Goal: Transaction & Acquisition: Purchase product/service

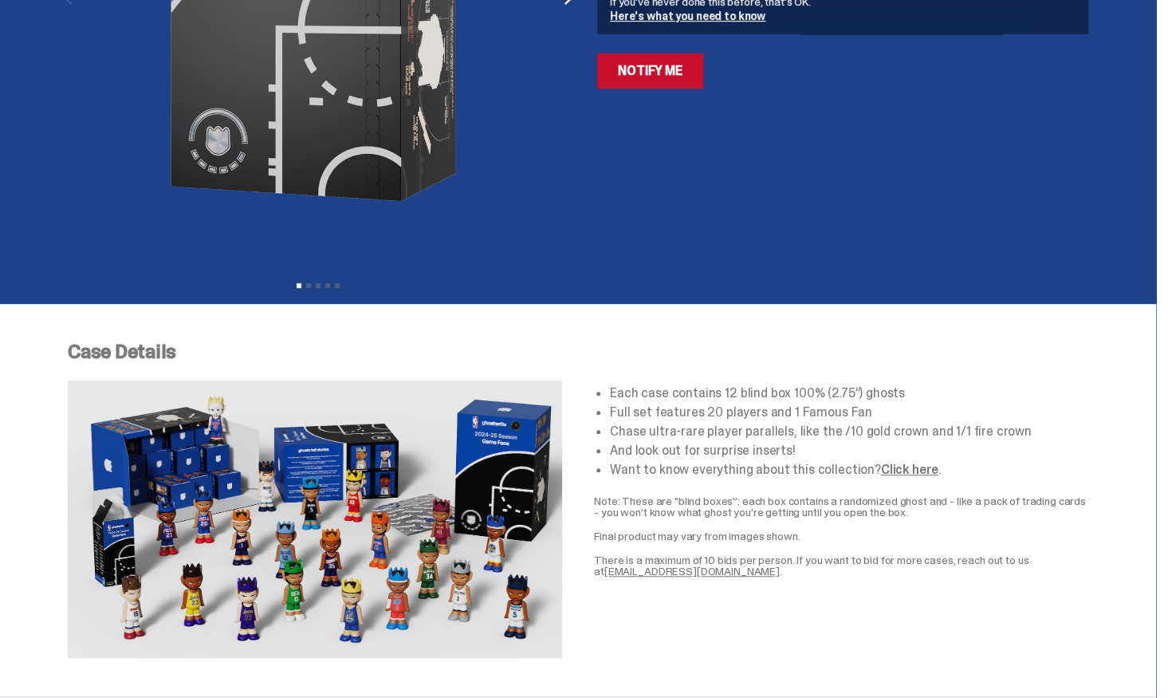
scroll to position [239, 0]
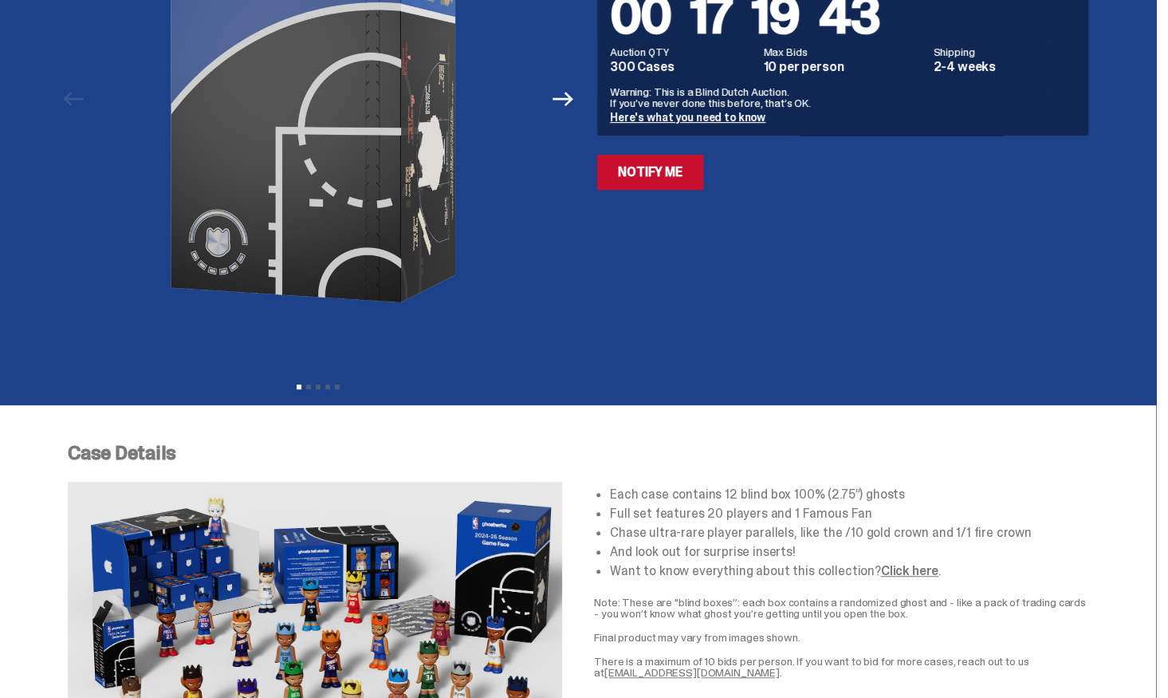
click at [567, 243] on div at bounding box center [318, 99] width 501 height 549
click at [573, 100] on icon "Next" at bounding box center [563, 99] width 21 height 14
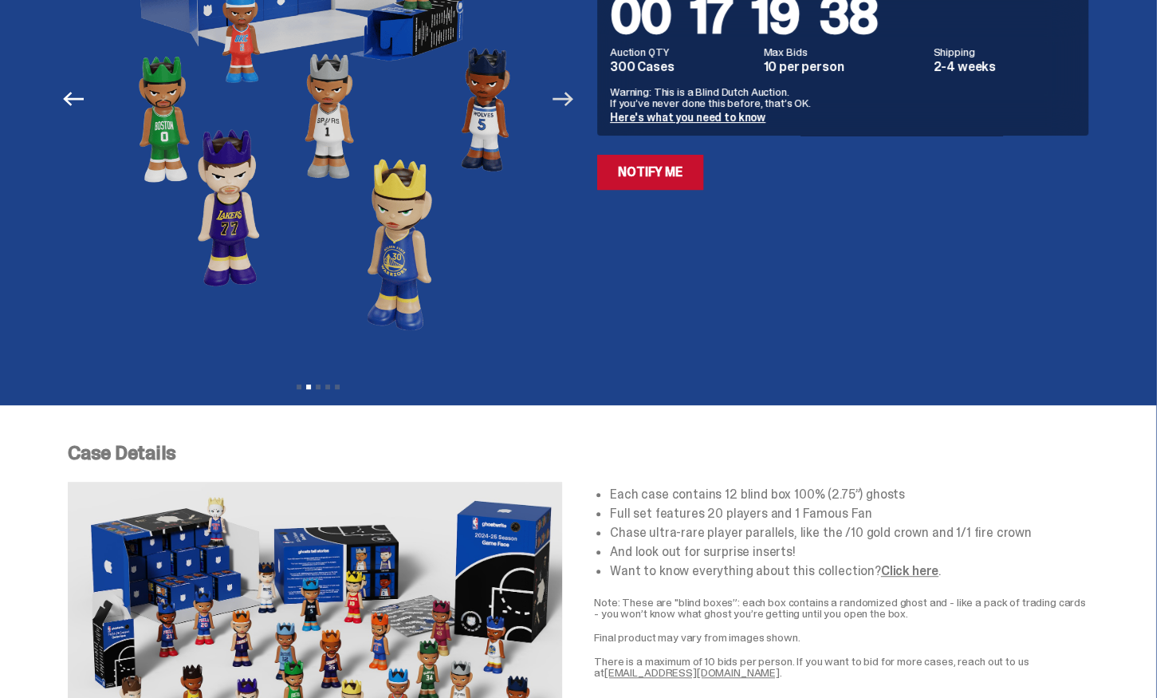
click at [570, 93] on icon "Next" at bounding box center [563, 99] width 21 height 21
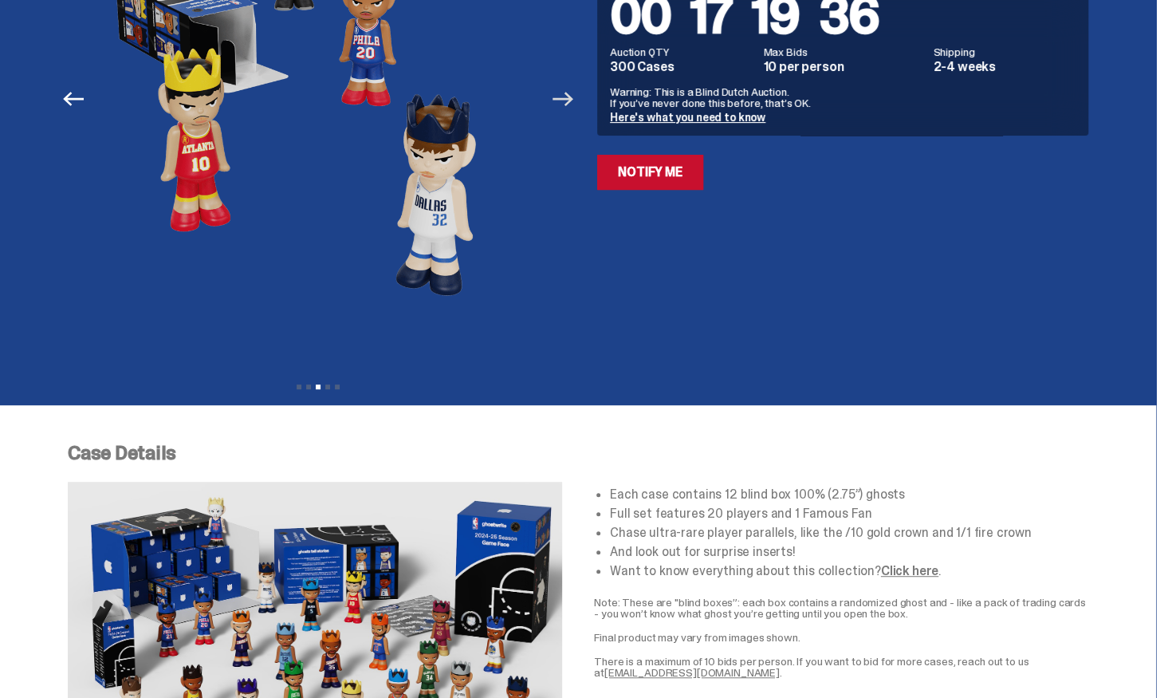
click at [570, 93] on icon "Next" at bounding box center [563, 99] width 21 height 21
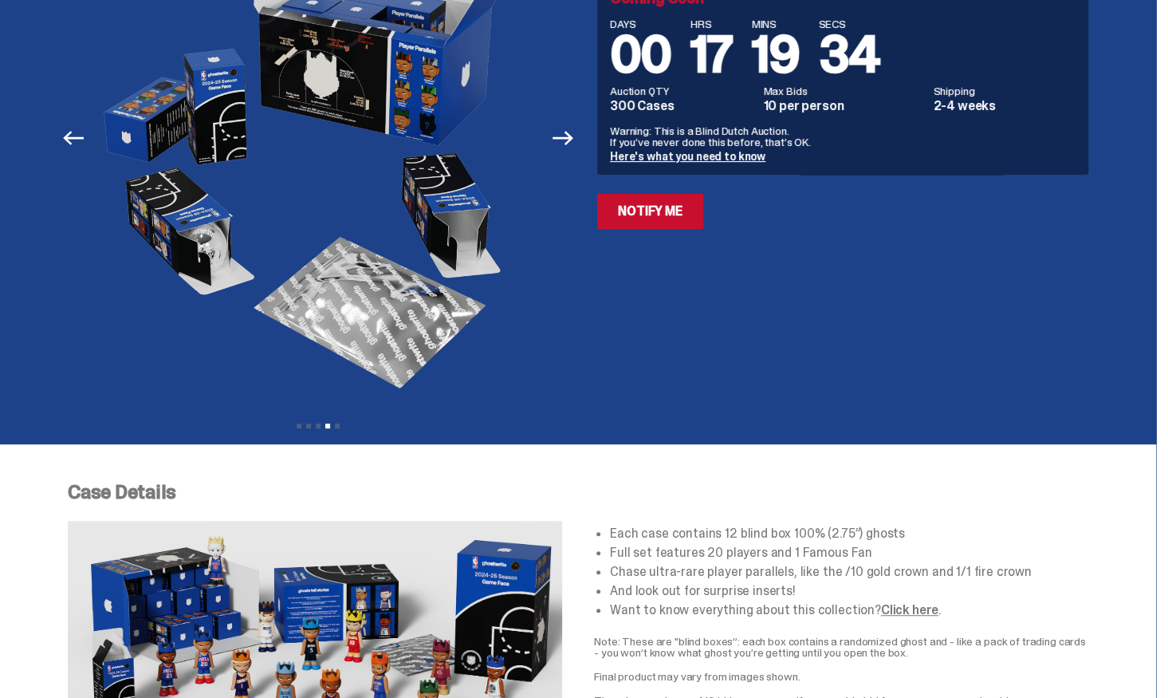
scroll to position [160, 0]
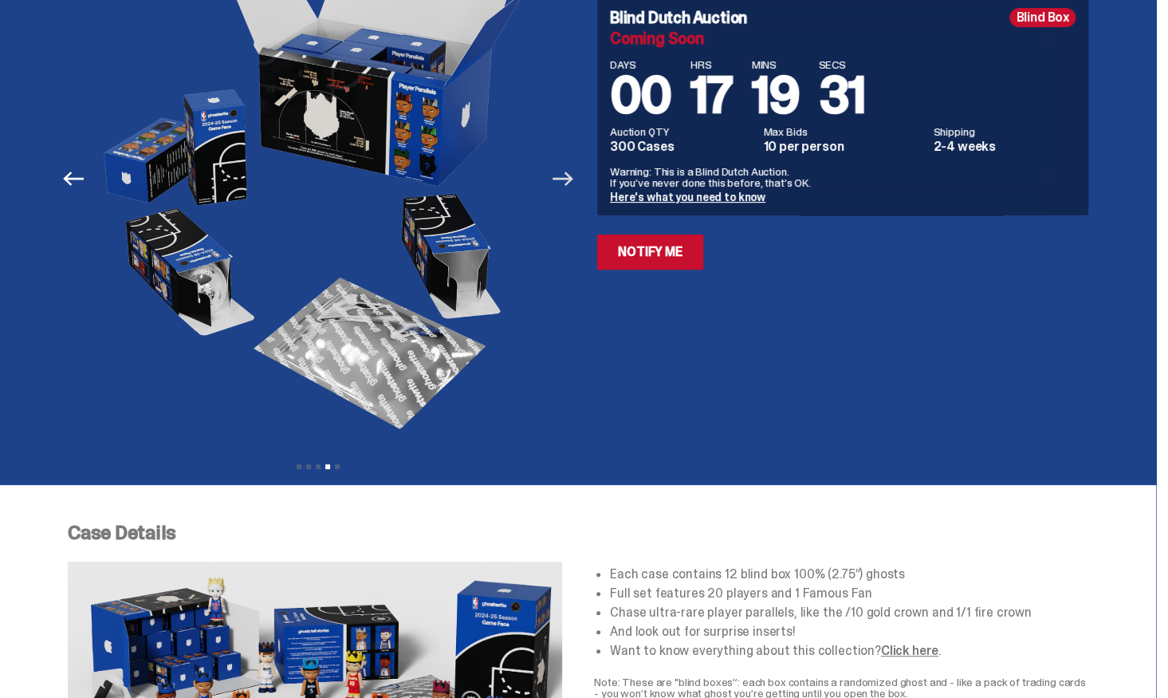
click at [573, 171] on icon "Next" at bounding box center [563, 178] width 21 height 21
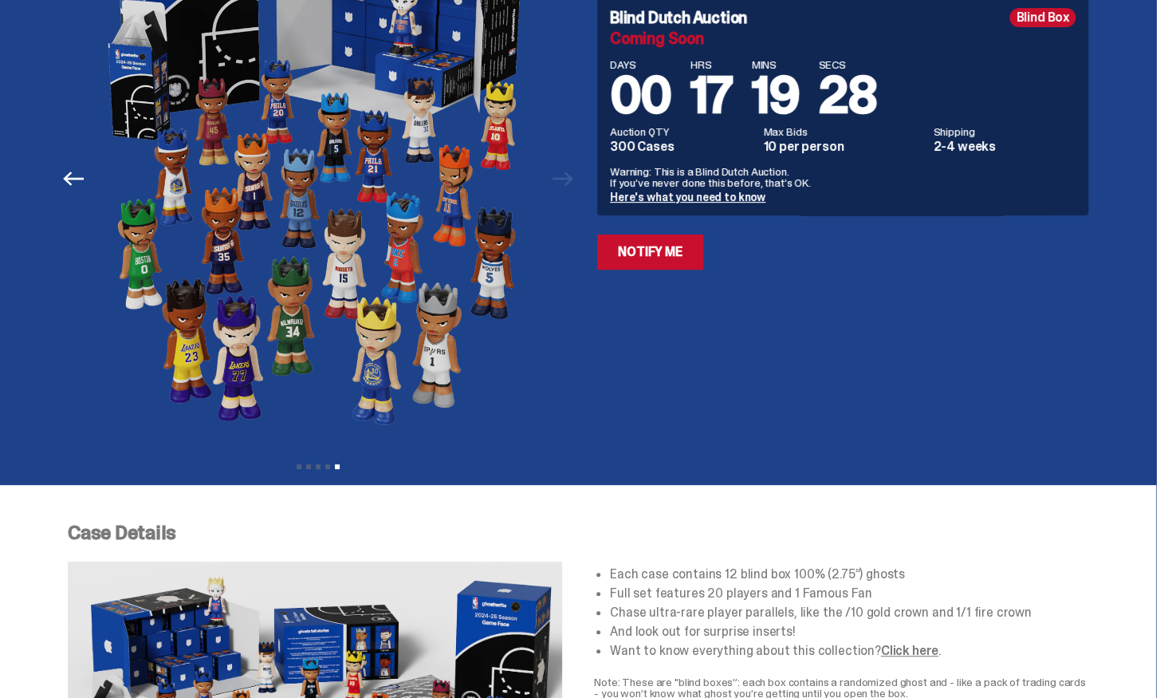
click at [569, 185] on div at bounding box center [318, 178] width 501 height 549
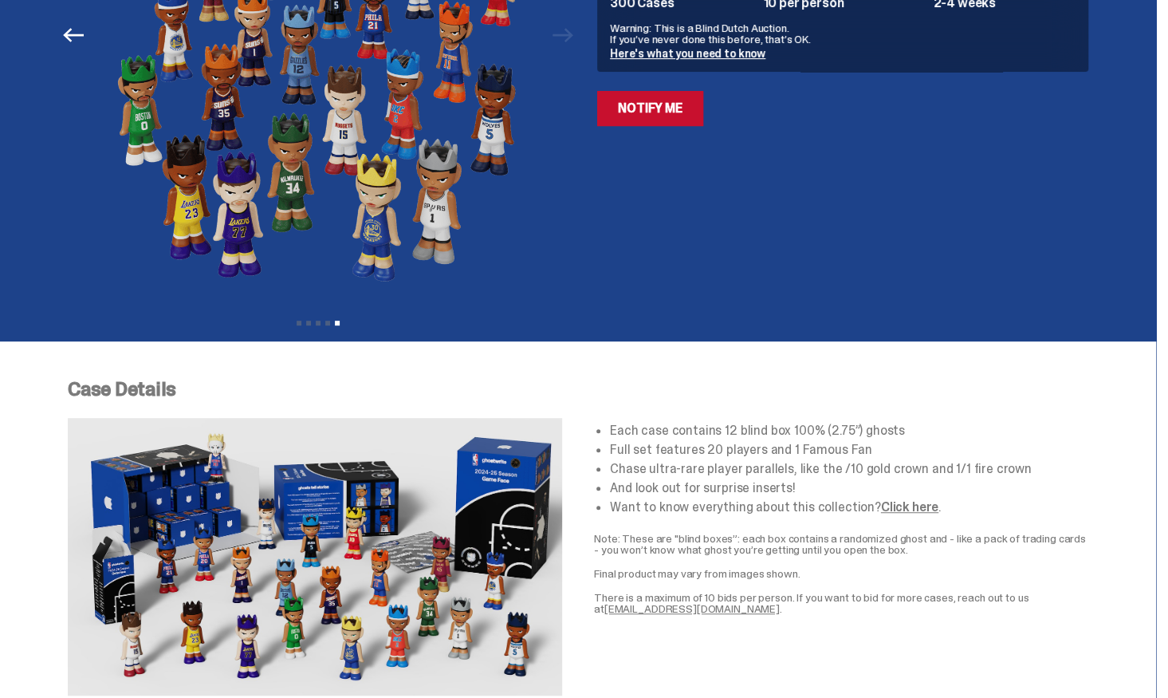
scroll to position [0, 0]
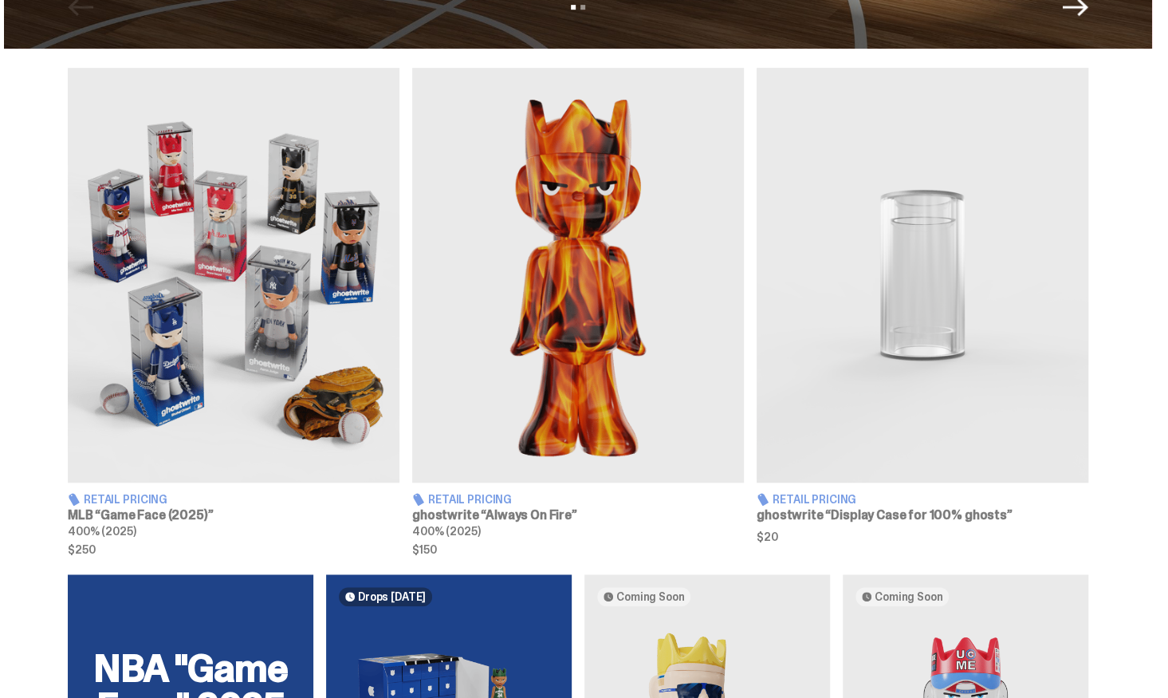
scroll to position [558, 0]
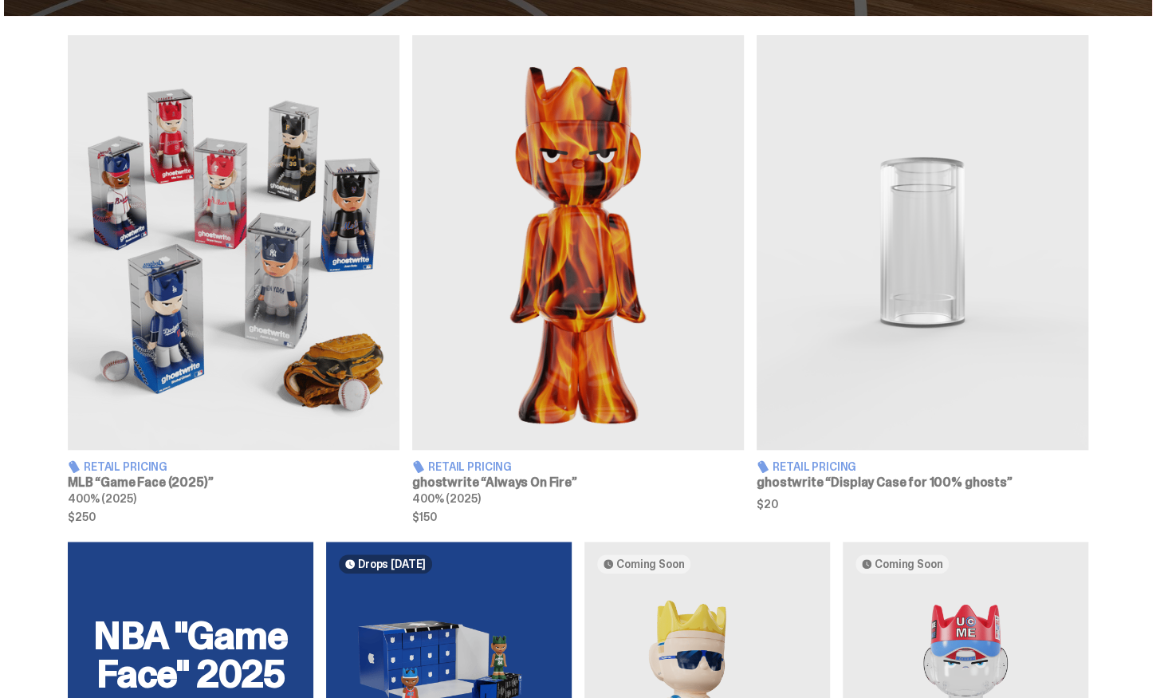
click at [237, 387] on img at bounding box center [234, 242] width 332 height 415
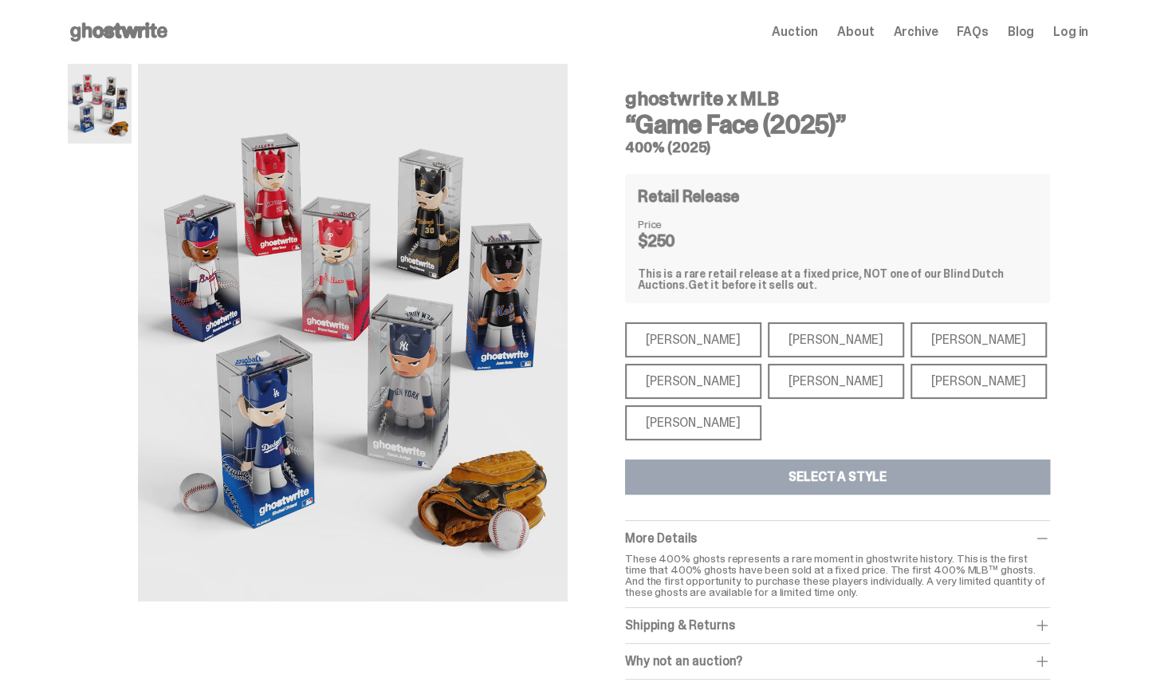
click at [686, 421] on div "Shohei Ohtani" at bounding box center [693, 422] width 136 height 35
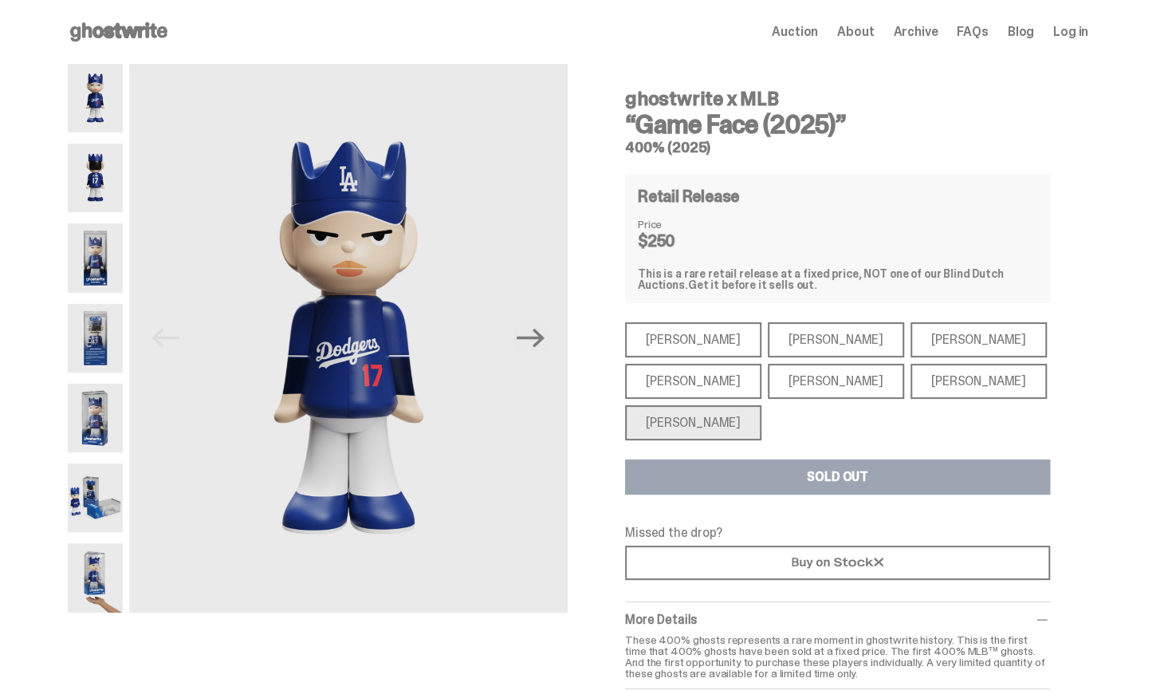
click at [659, 337] on div "Mike Trout" at bounding box center [693, 339] width 136 height 35
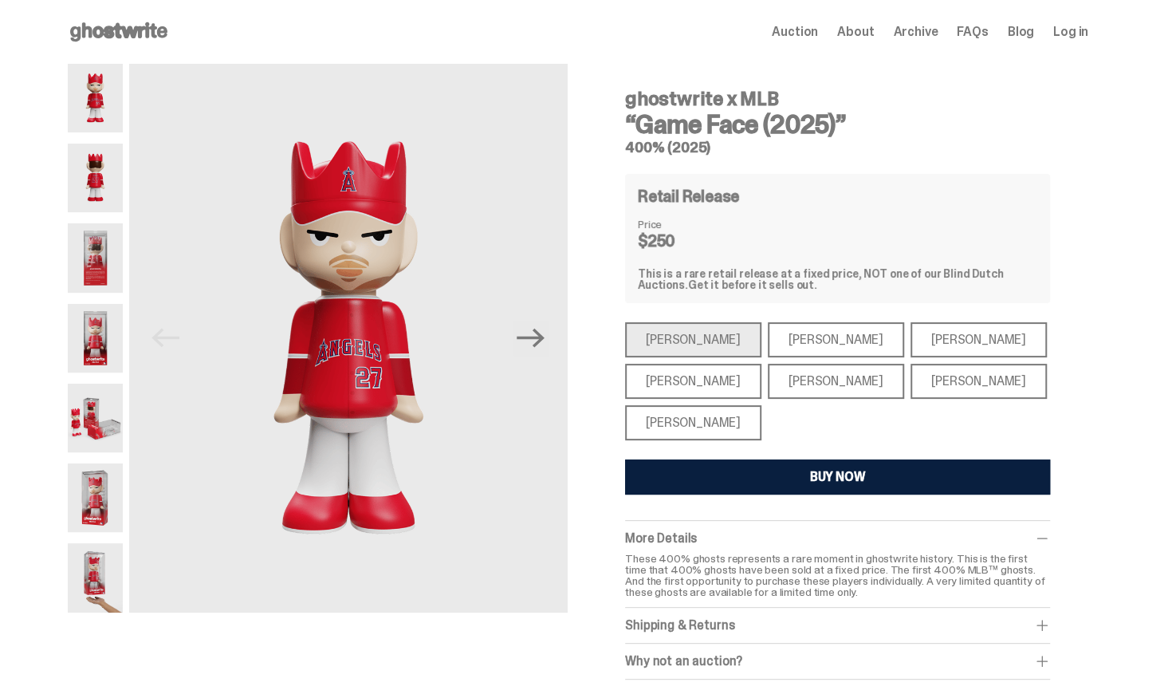
click at [670, 385] on div "Aaron Judge" at bounding box center [693, 381] width 136 height 35
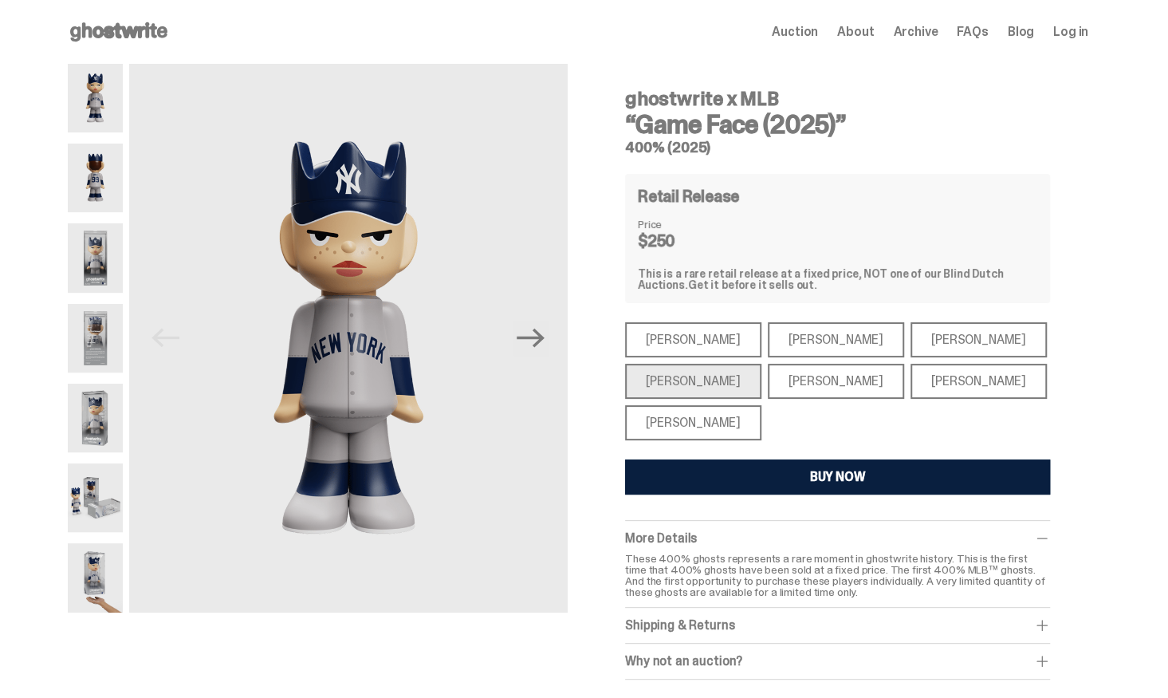
click at [672, 415] on div "Shohei Ohtani" at bounding box center [693, 422] width 136 height 35
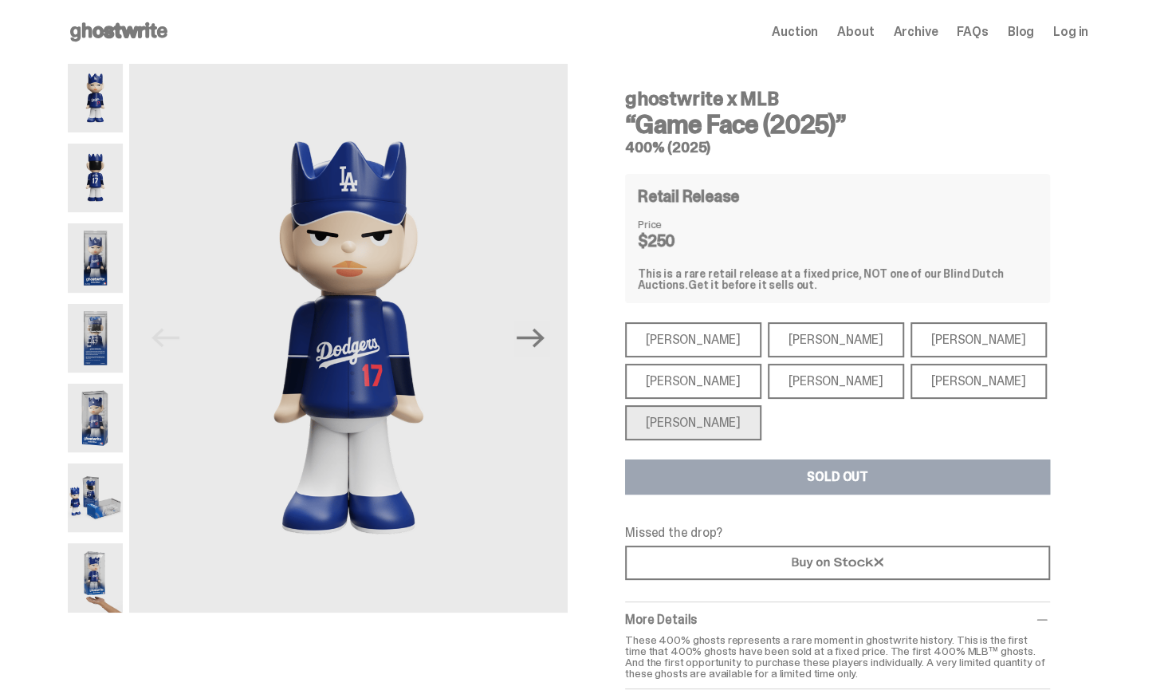
click at [911, 338] on div "Ronald Acuña Jr." at bounding box center [979, 339] width 136 height 35
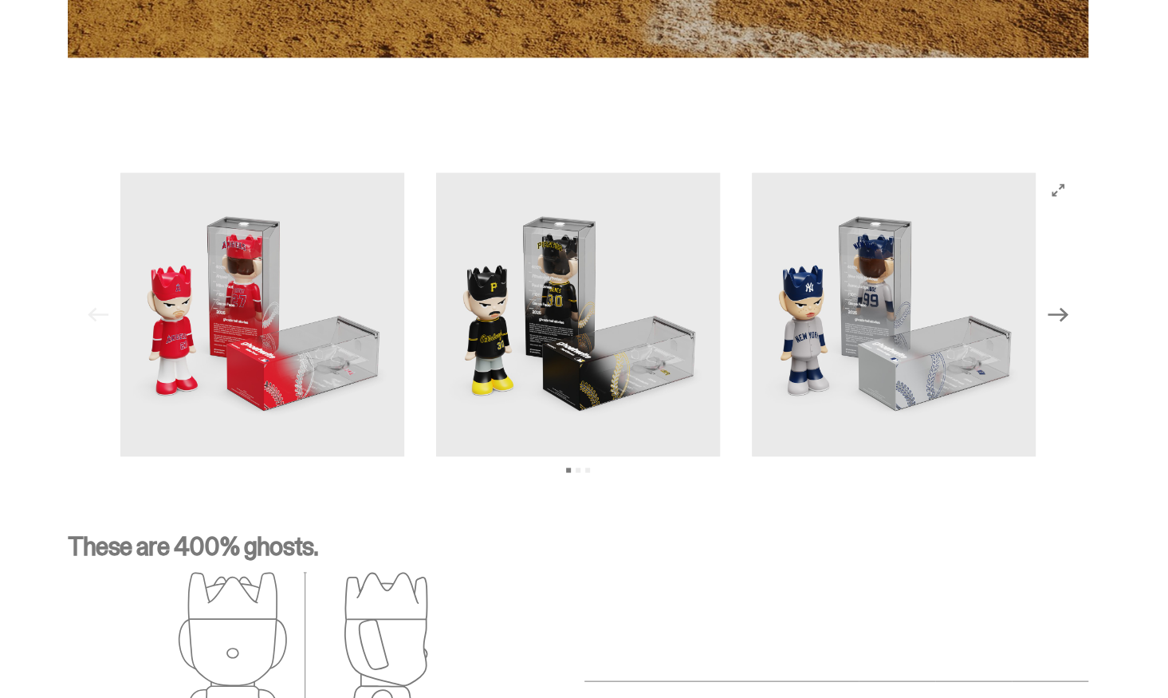
scroll to position [1517, 0]
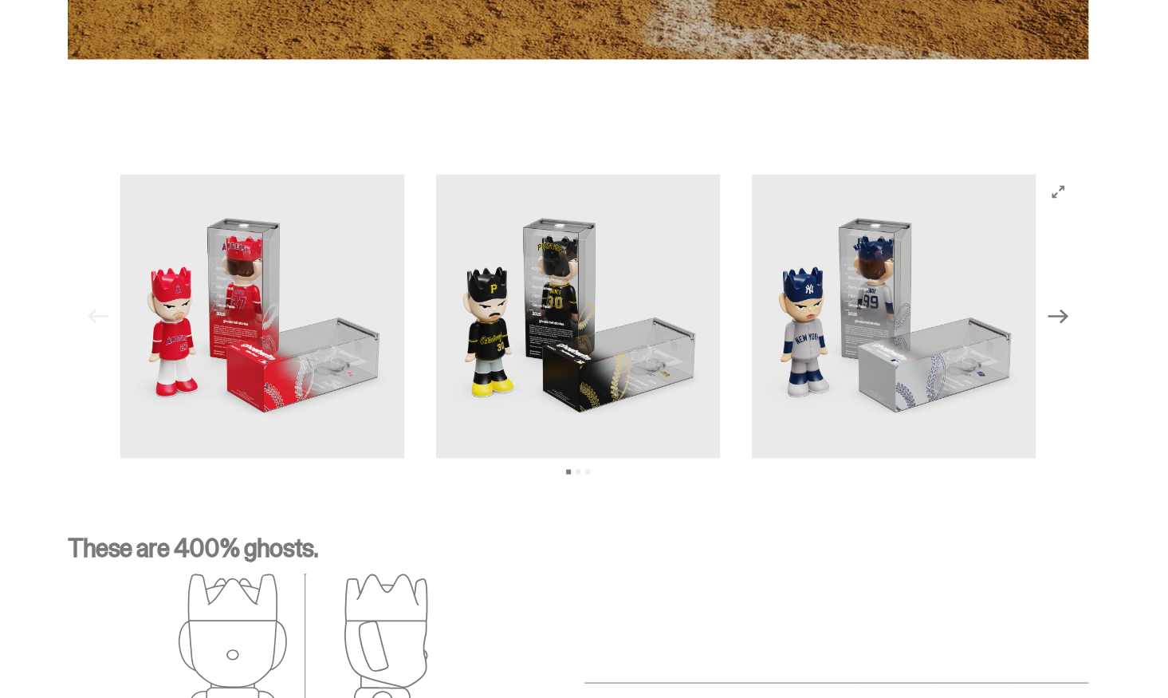
click at [1067, 312] on icon "Next" at bounding box center [1058, 315] width 21 height 21
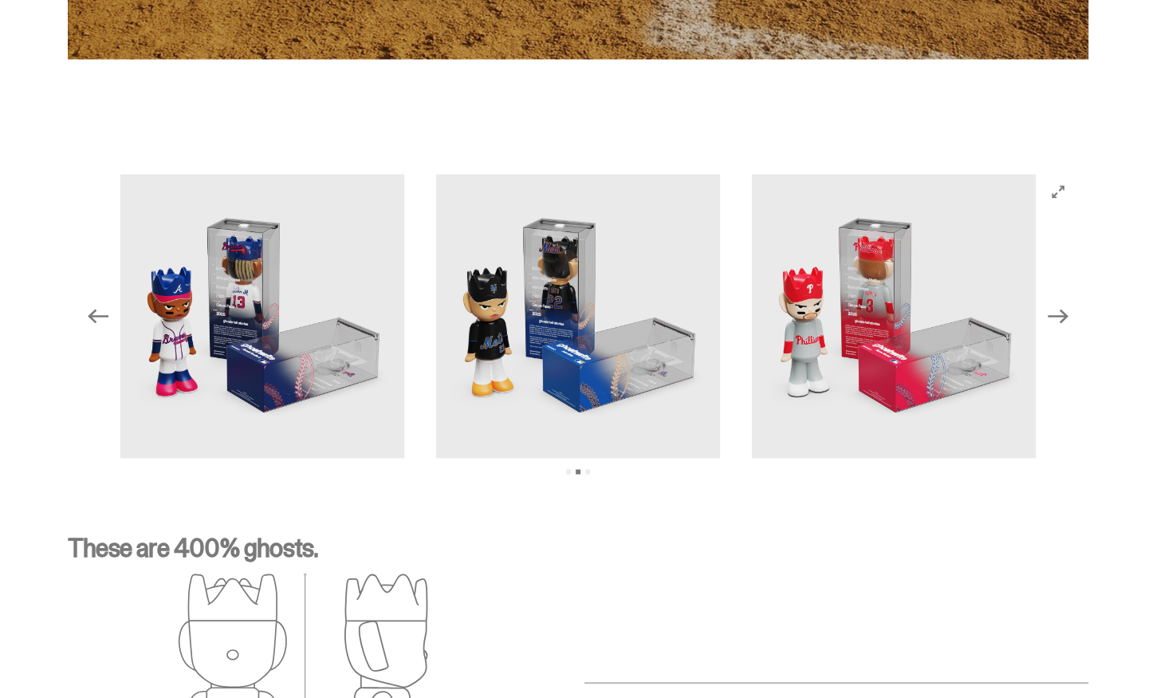
click at [1067, 312] on icon "Next" at bounding box center [1058, 315] width 21 height 21
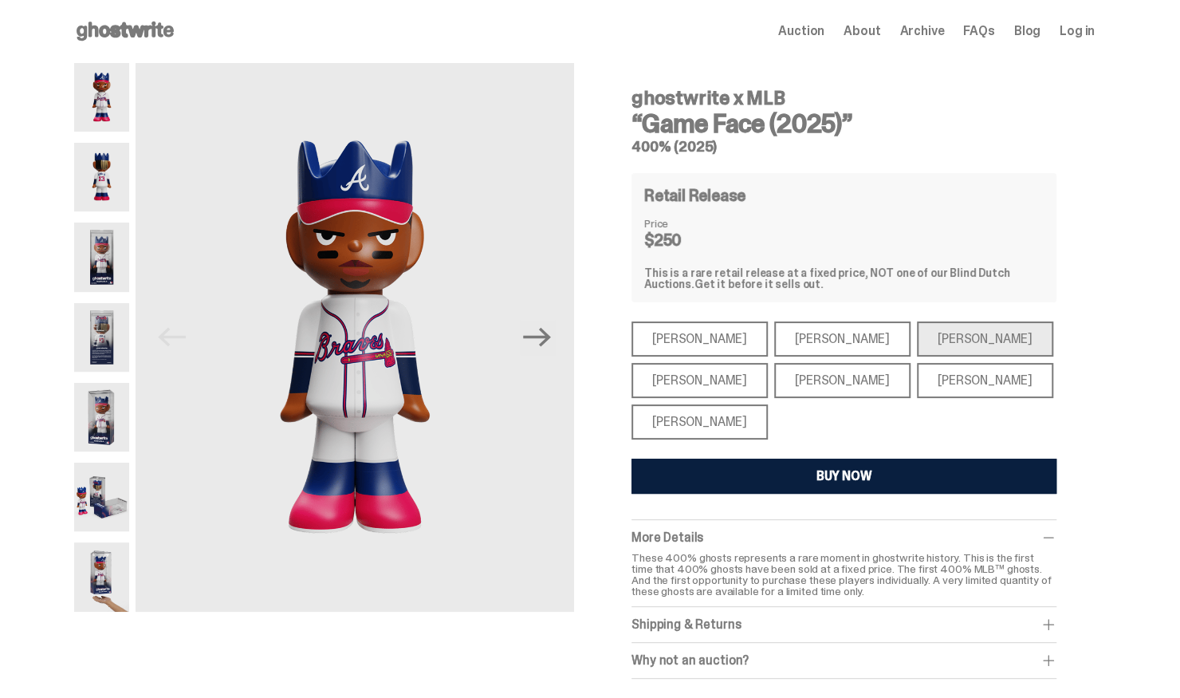
scroll to position [0, 0]
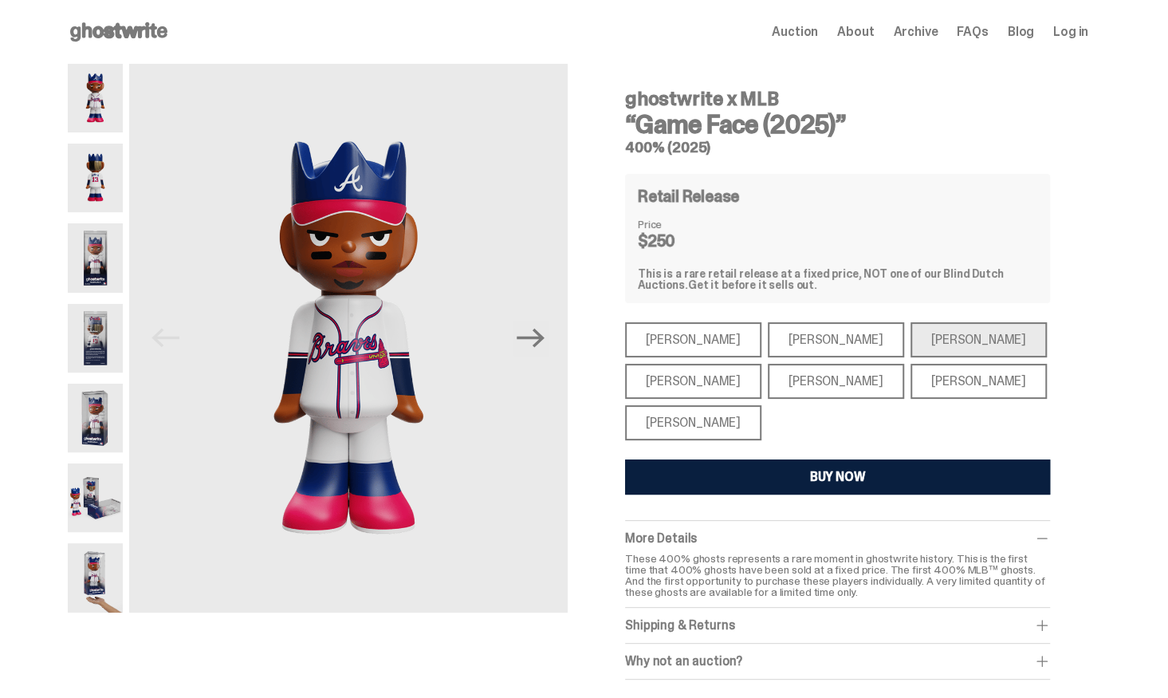
click at [688, 341] on div "Mike Trout" at bounding box center [693, 339] width 136 height 35
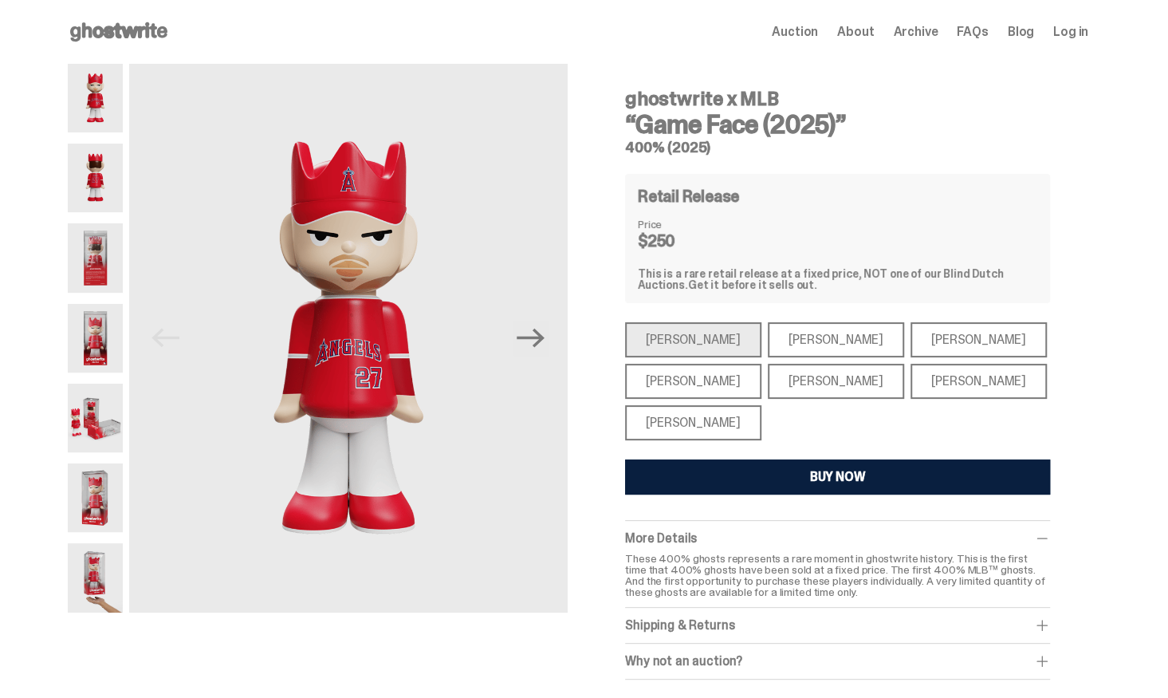
click at [768, 340] on div "Paul Skenes" at bounding box center [836, 339] width 136 height 35
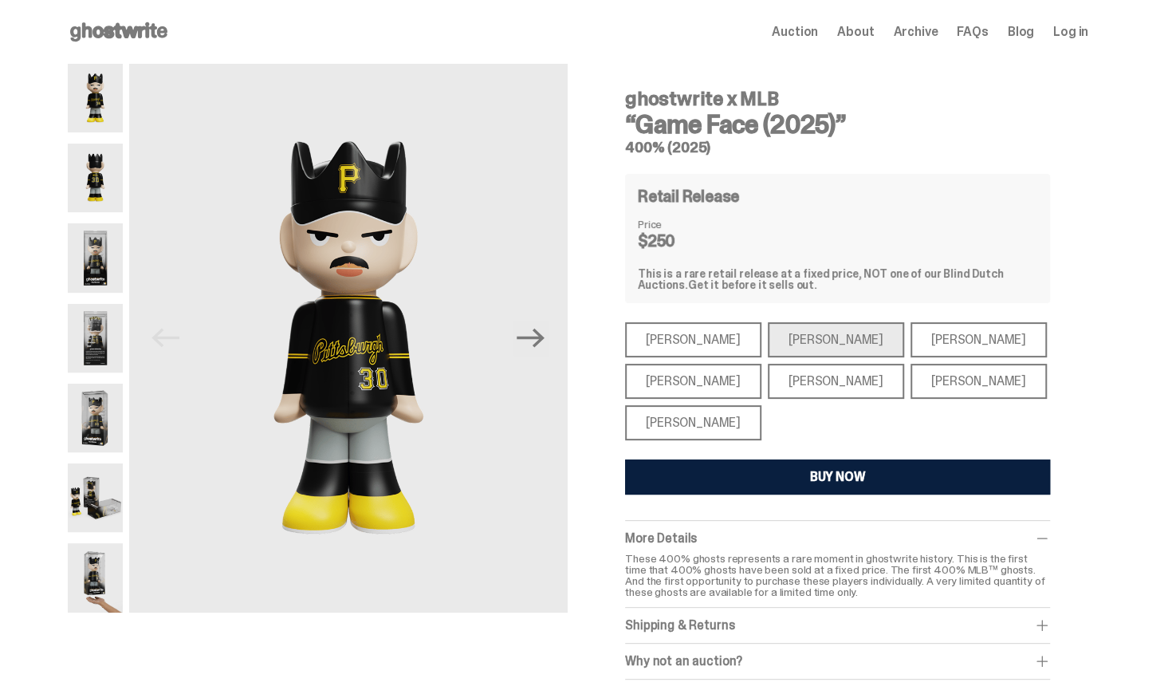
click at [938, 334] on div "Ronald Acuña Jr." at bounding box center [979, 339] width 136 height 35
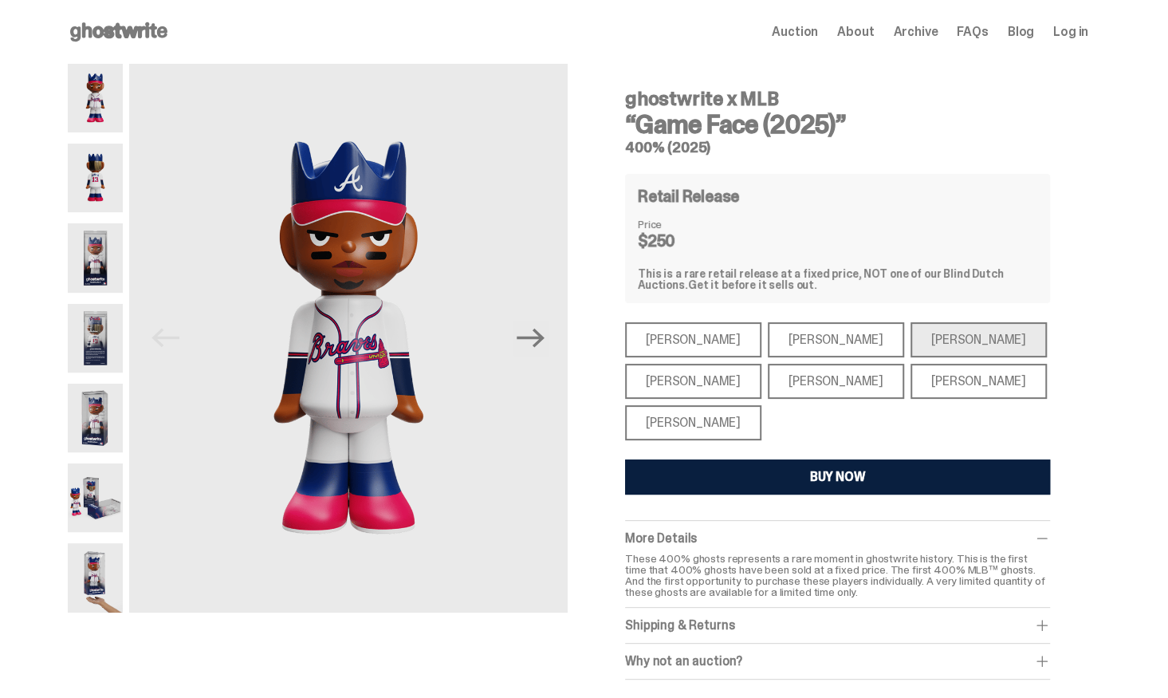
click at [711, 380] on div "Aaron Judge" at bounding box center [693, 381] width 136 height 35
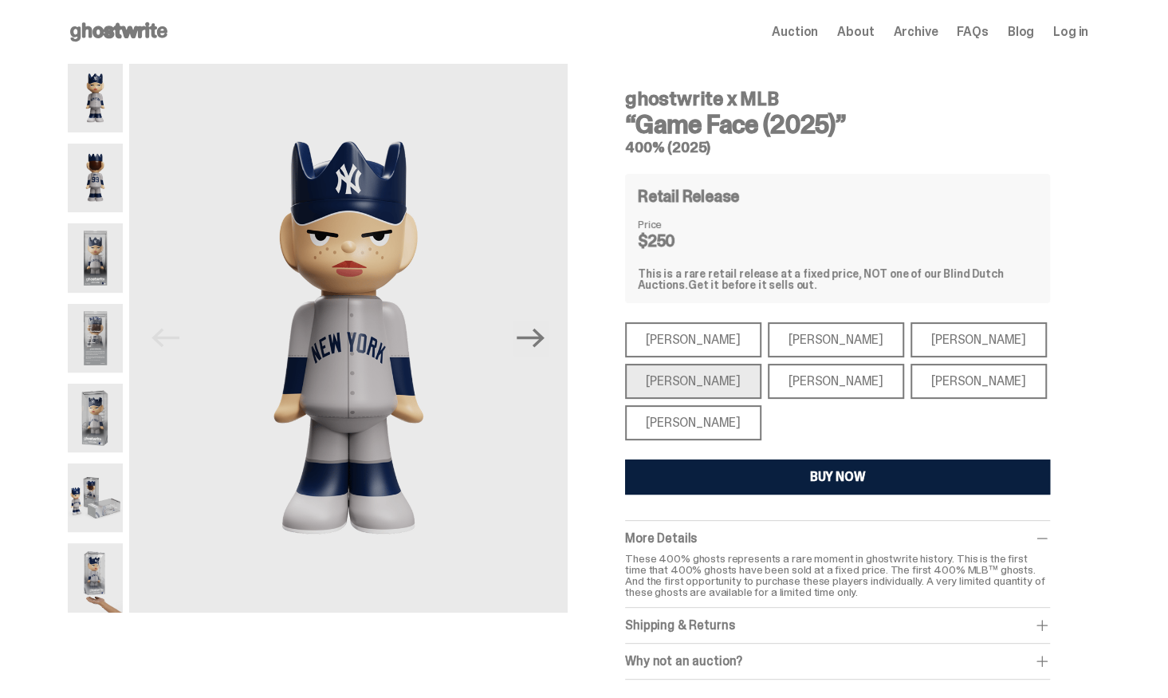
click at [665, 341] on div "Mike Trout" at bounding box center [693, 339] width 136 height 35
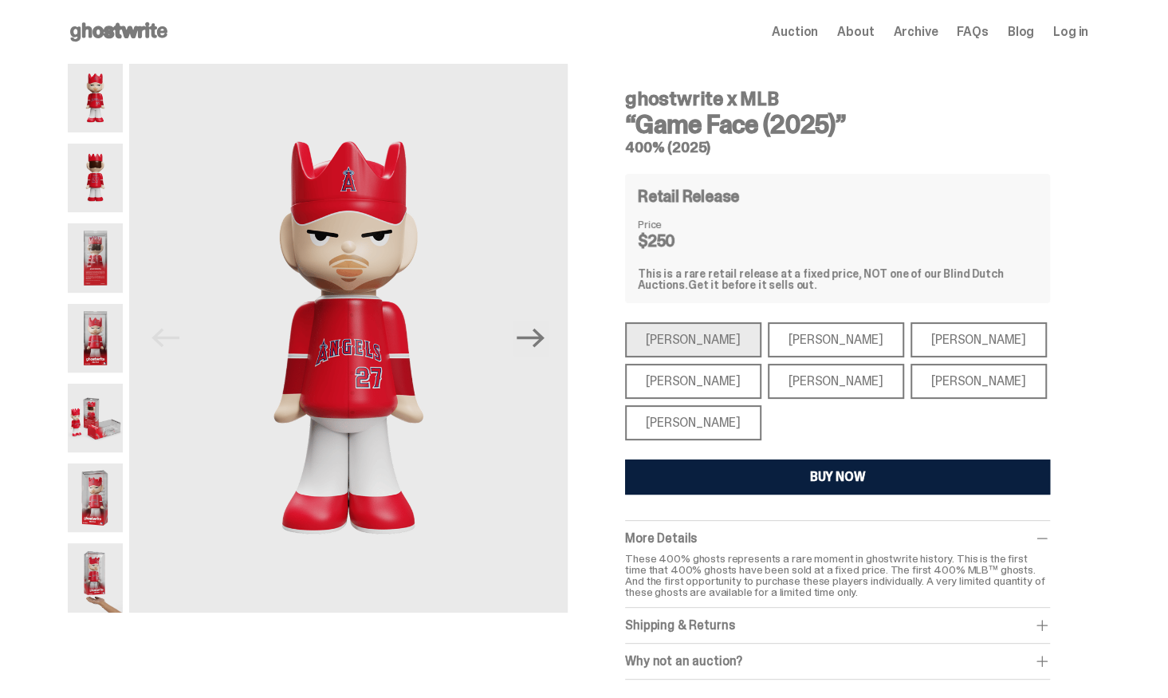
click at [823, 475] on div "BUY NOW" at bounding box center [838, 477] width 56 height 13
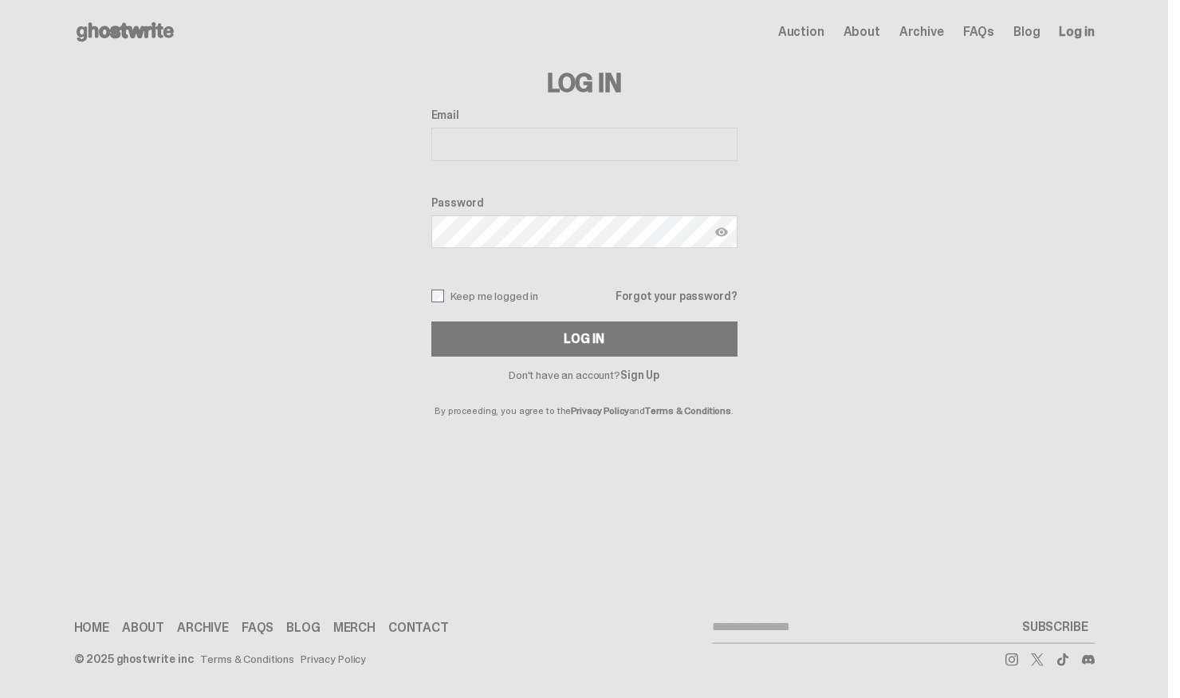
type input "**********"
click at [1086, 34] on span "Log in" at bounding box center [1076, 32] width 35 height 13
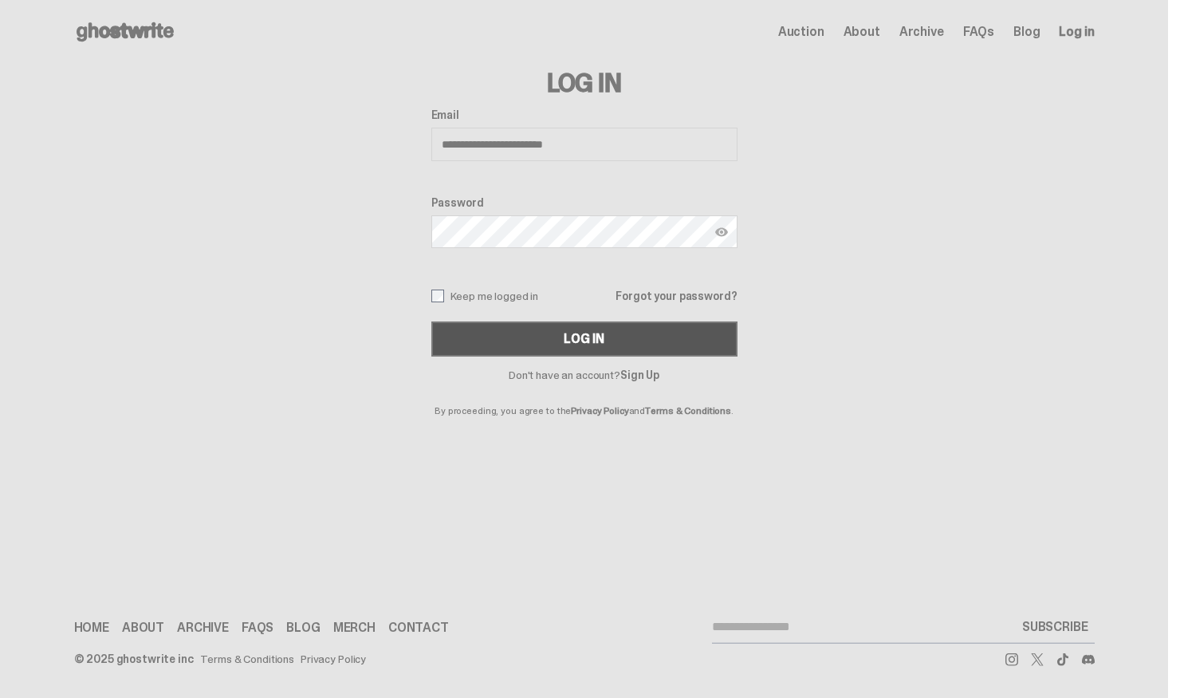
click at [542, 342] on button "Log In" at bounding box center [584, 338] width 306 height 35
